Goal: Information Seeking & Learning: Learn about a topic

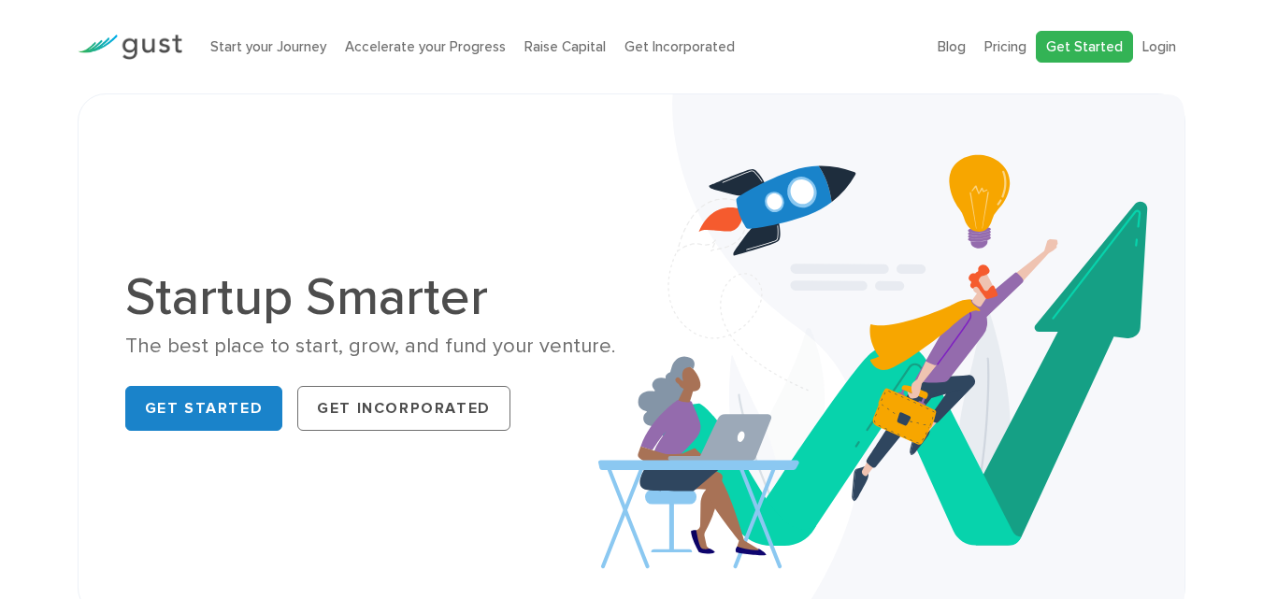
click at [1113, 44] on link "Get Started" at bounding box center [1083, 47] width 97 height 33
click at [1007, 56] on li "Pricing" at bounding box center [1005, 46] width 42 height 21
click at [1007, 55] on li "Pricing" at bounding box center [1005, 46] width 42 height 21
click at [1015, 48] on link "Pricing" at bounding box center [1005, 46] width 42 height 17
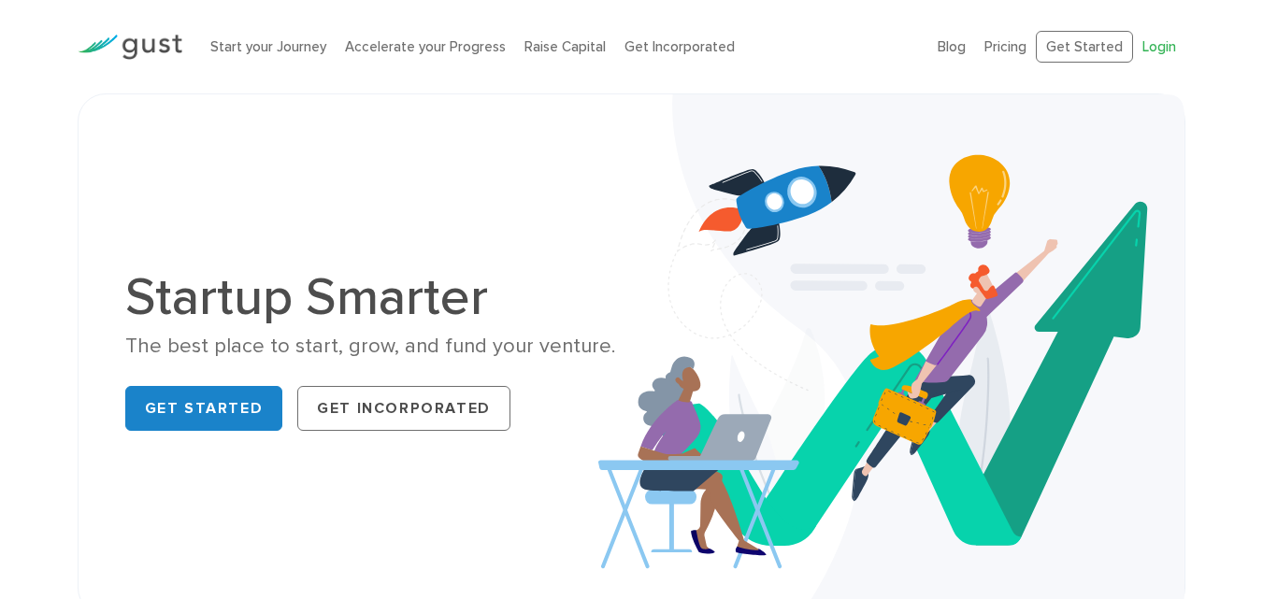
click at [1156, 50] on link "Login" at bounding box center [1159, 46] width 34 height 17
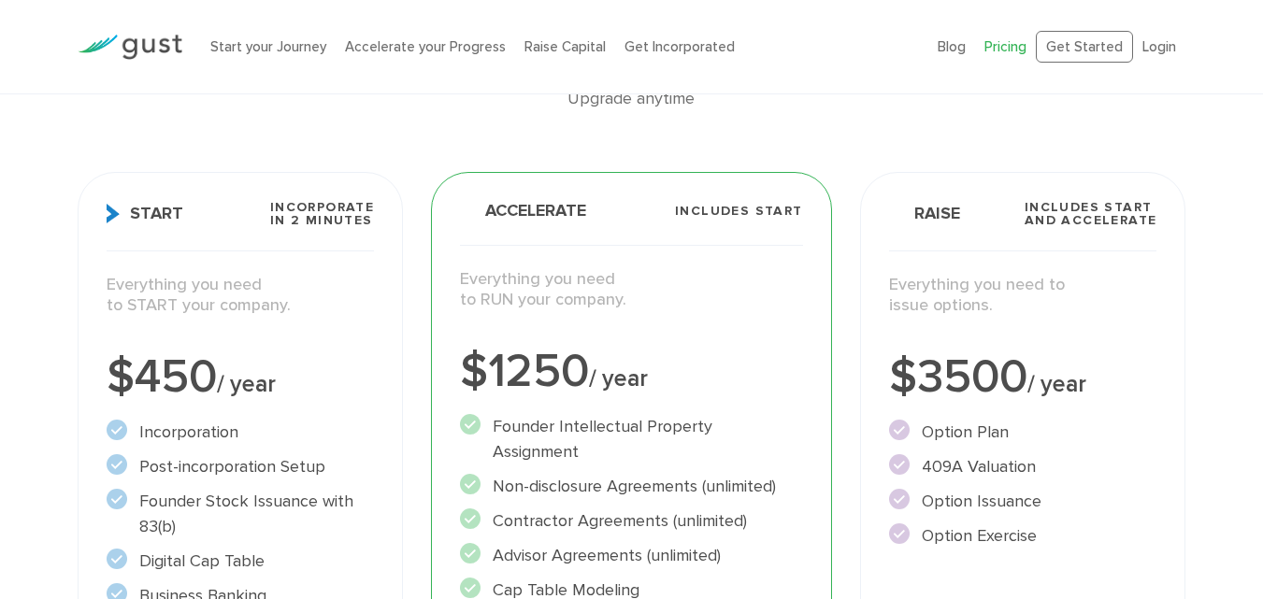
scroll to position [225, 0]
